Goal: Task Accomplishment & Management: Use online tool/utility

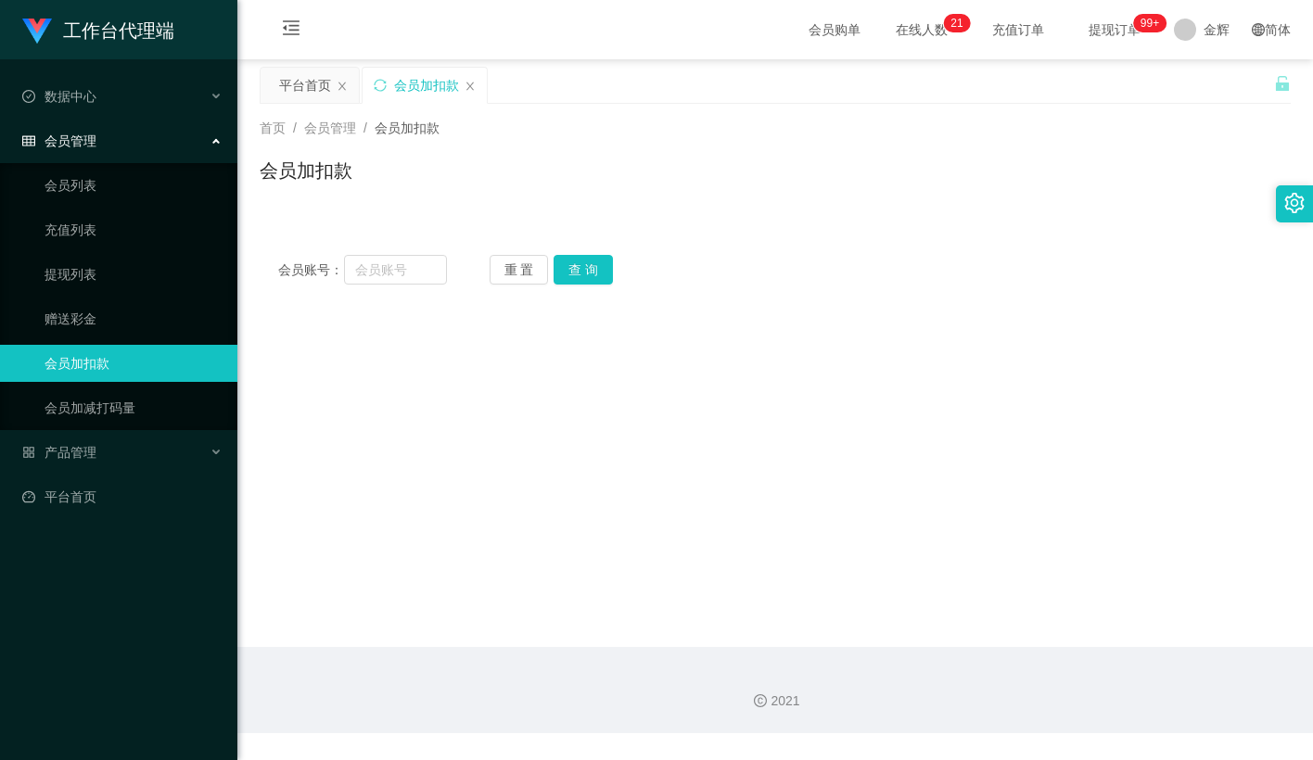
click at [403, 274] on input "text" at bounding box center [395, 270] width 103 height 30
type input "vctan"
drag, startPoint x: 588, startPoint y: 264, endPoint x: 587, endPoint y: 276, distance: 12.1
click at [590, 264] on button "查 询" at bounding box center [583, 270] width 59 height 30
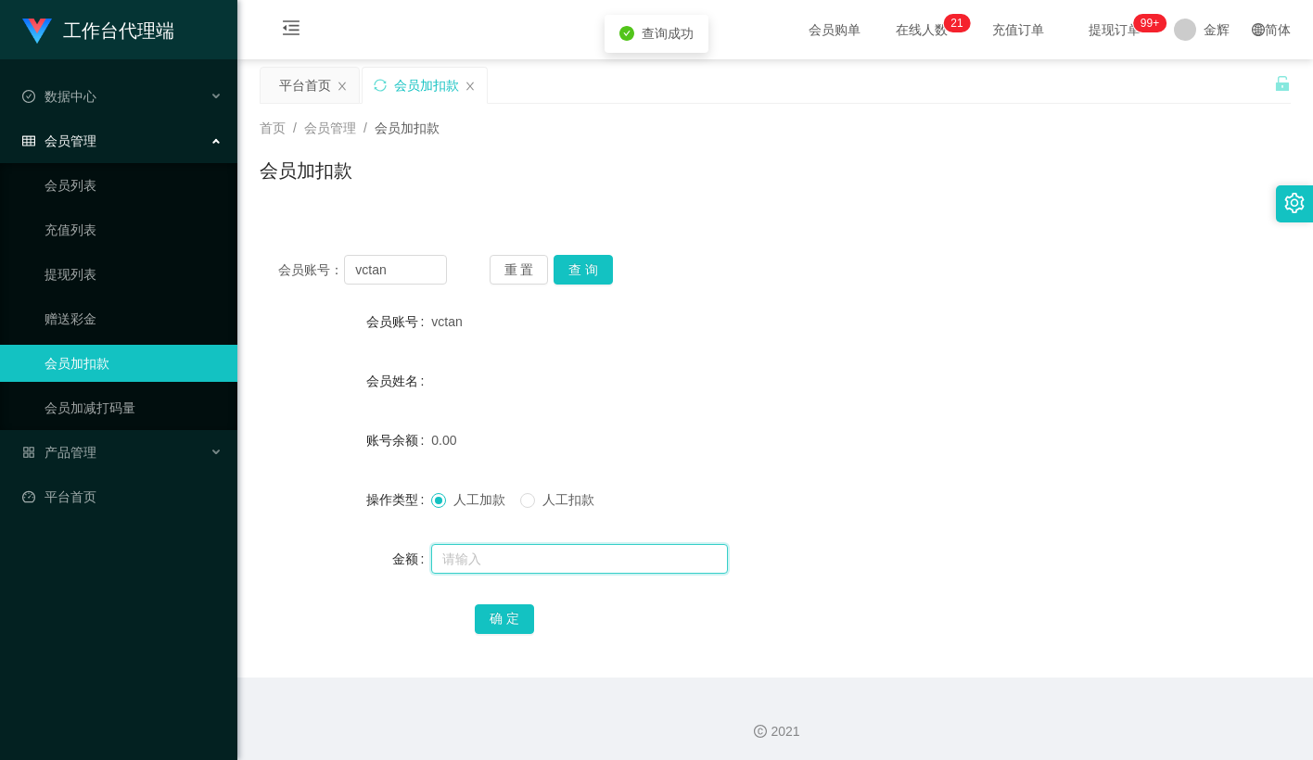
click at [484, 562] on input "text" at bounding box center [579, 559] width 297 height 30
type input "100"
click at [496, 618] on button "确 定" at bounding box center [504, 620] width 59 height 30
click at [584, 267] on button "查 询" at bounding box center [583, 270] width 59 height 30
drag, startPoint x: 999, startPoint y: 253, endPoint x: 883, endPoint y: 126, distance: 171.9
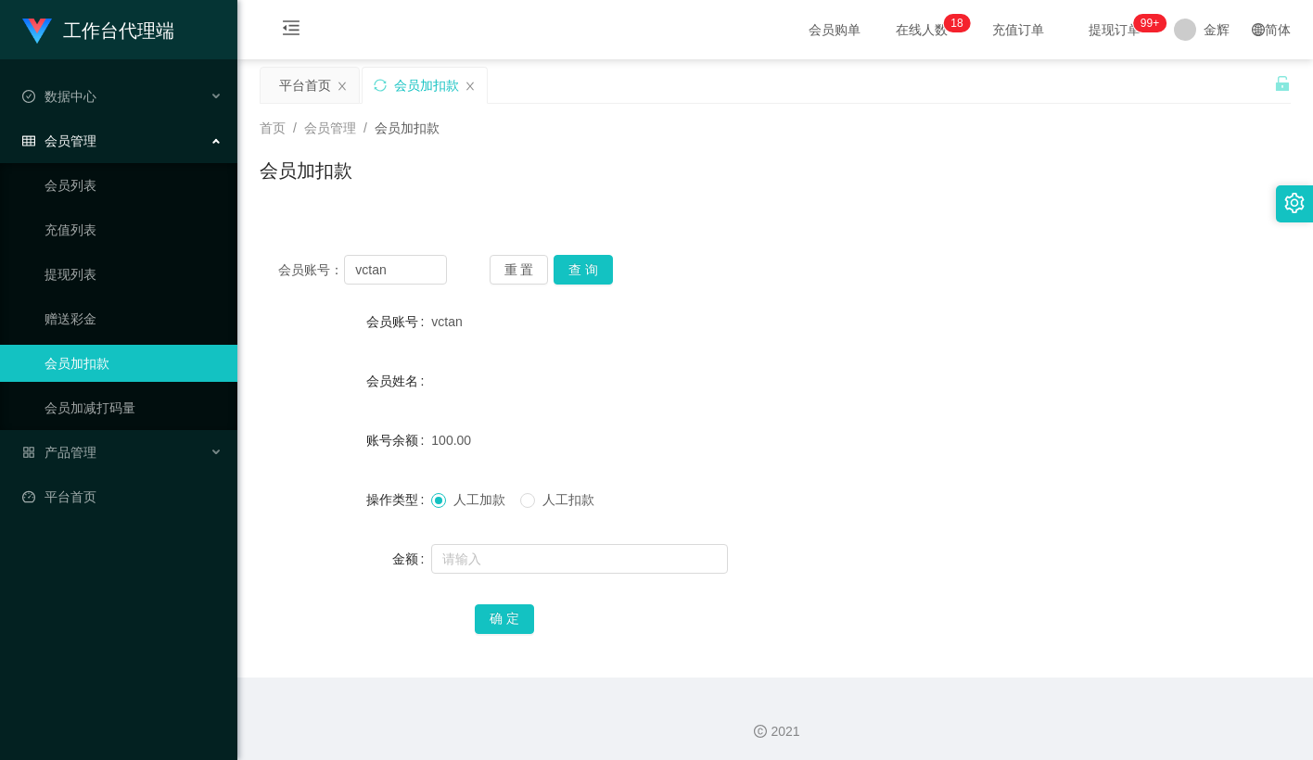
click at [999, 253] on div "会员账号： vctan 重 置 查 询 会员账号 vctan 会员姓名 账号余额 100.00 操作类型 人工加款 人工扣款 金额 确 定" at bounding box center [775, 456] width 1031 height 441
click at [588, 270] on button "查 询" at bounding box center [583, 270] width 59 height 30
click at [588, 270] on div "重 置 查 询" at bounding box center [574, 270] width 169 height 30
click at [780, 354] on form "会员账号 vctan 会员姓名 账号余额 50.00 操作类型 人工加款 人工扣款 金额 确 定" at bounding box center [775, 470] width 1031 height 334
click at [512, 262] on button "重 置" at bounding box center [519, 270] width 59 height 30
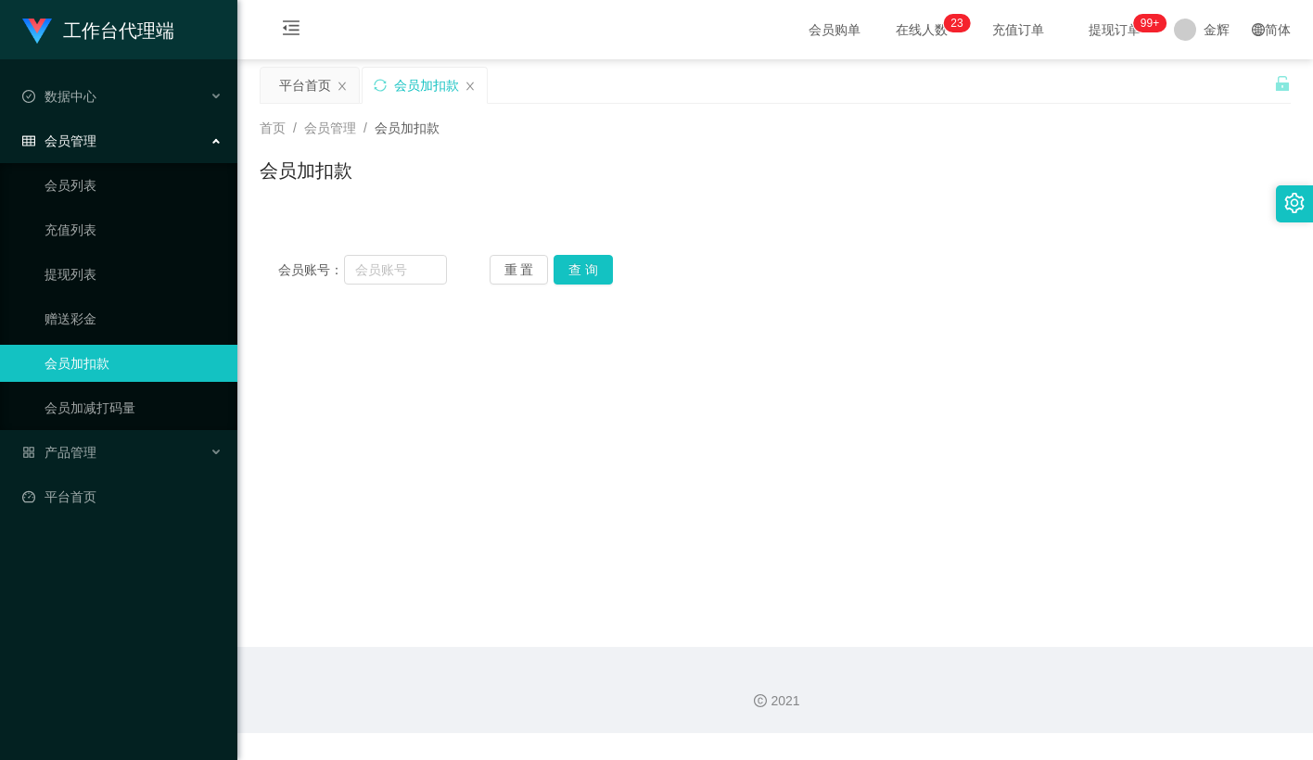
click at [779, 255] on div "会员账号： 重 置 查 询" at bounding box center [775, 270] width 1031 height 30
click at [376, 268] on input "text" at bounding box center [395, 270] width 103 height 30
click at [518, 271] on button "重 置" at bounding box center [519, 270] width 59 height 30
drag, startPoint x: 420, startPoint y: 270, endPoint x: 443, endPoint y: 270, distance: 23.2
click at [420, 270] on input "text" at bounding box center [395, 270] width 103 height 30
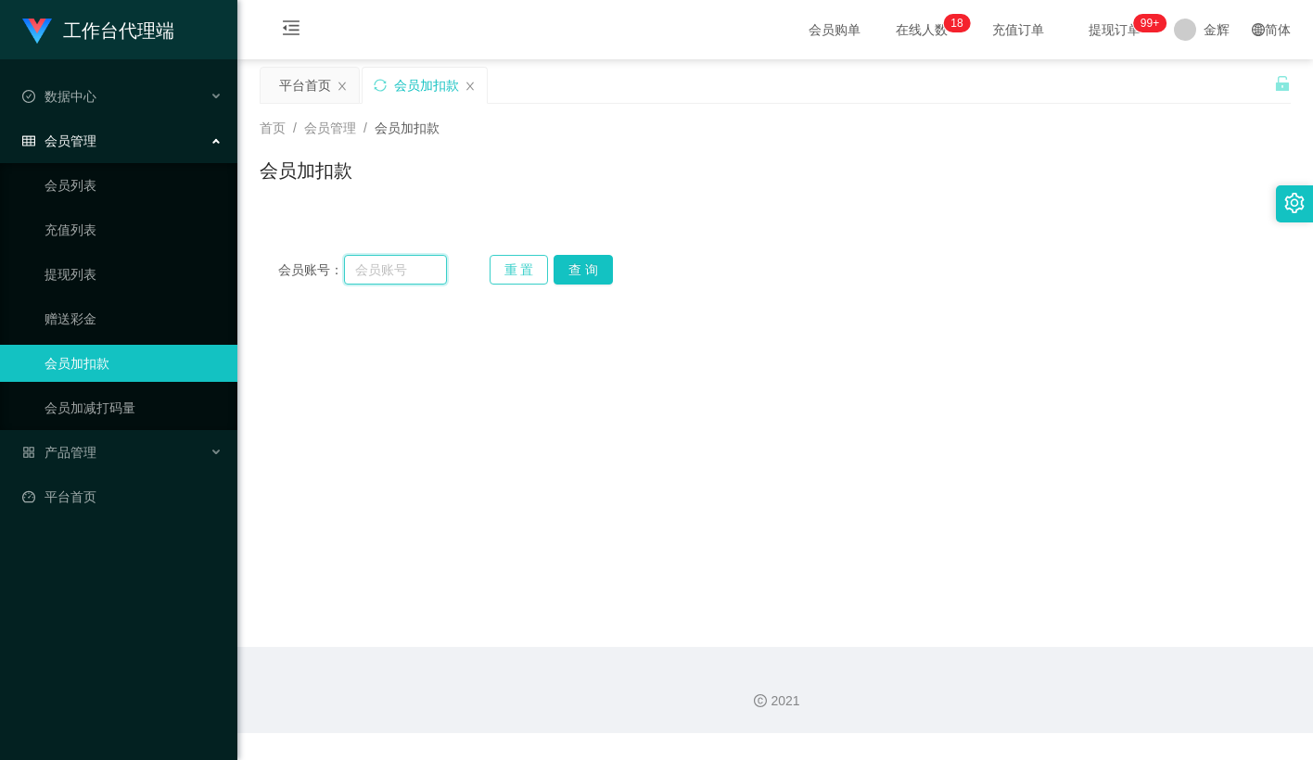
paste input "vctan"
type input "vctan"
click at [567, 265] on button "查 询" at bounding box center [583, 270] width 59 height 30
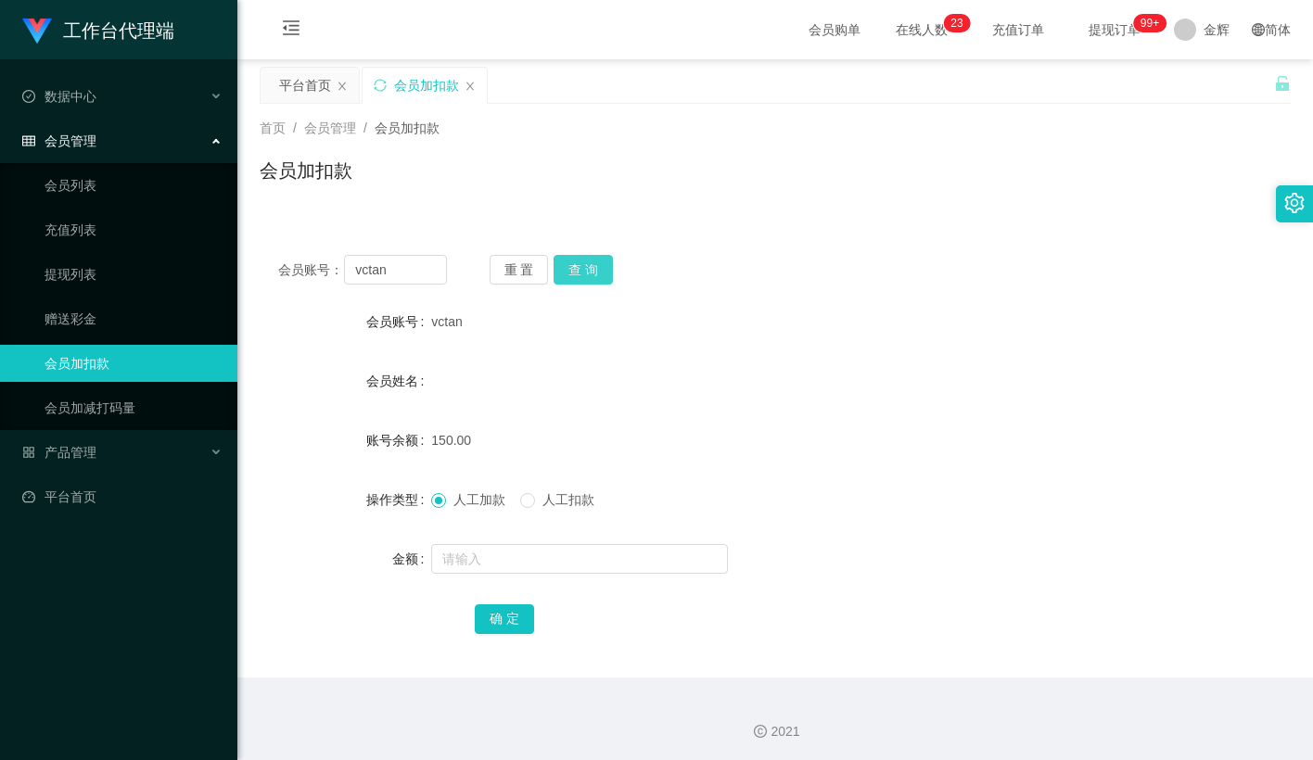
click at [582, 261] on button "查 询" at bounding box center [583, 270] width 59 height 30
click at [527, 556] on input "text" at bounding box center [579, 559] width 297 height 30
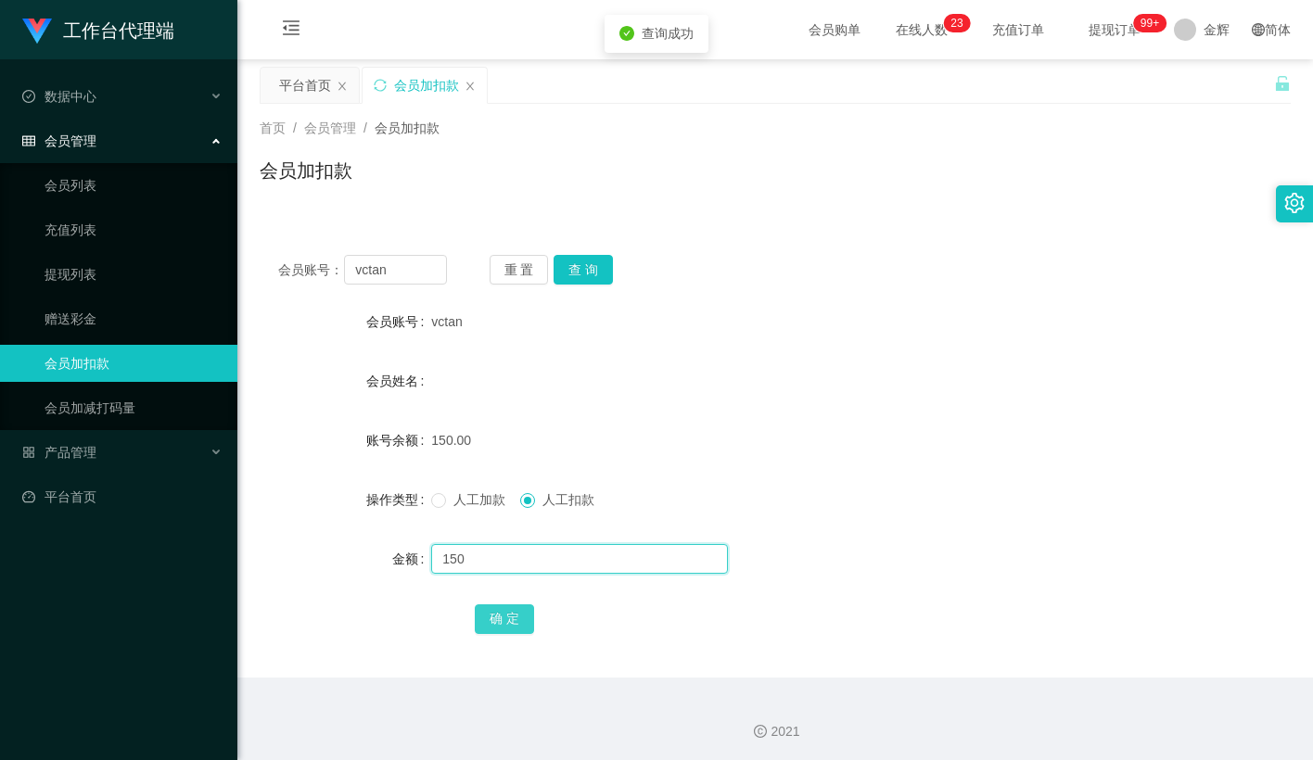
type input "150"
click at [496, 618] on button "确 定" at bounding box center [504, 620] width 59 height 30
click at [799, 350] on form "会员账号 vctan 会员姓名 账号余额 150.00 操作类型 人工加款 人工扣款 金额 确 定" at bounding box center [775, 470] width 1031 height 334
